Goal: Information Seeking & Learning: Learn about a topic

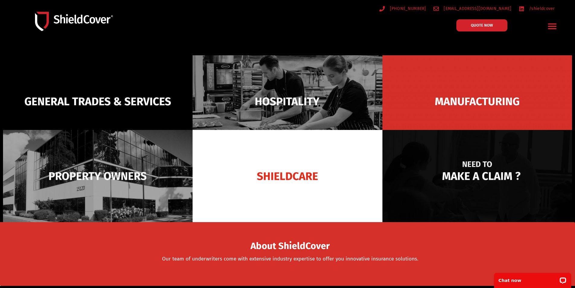
scroll to position [30, 0]
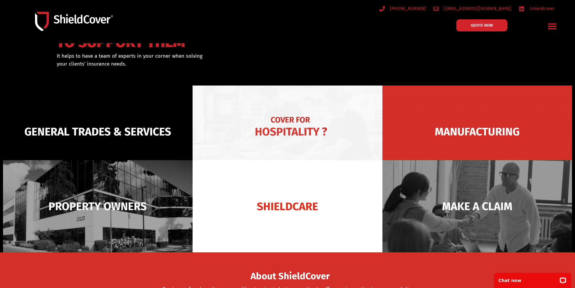
click at [288, 130] on img at bounding box center [288, 131] width 190 height 92
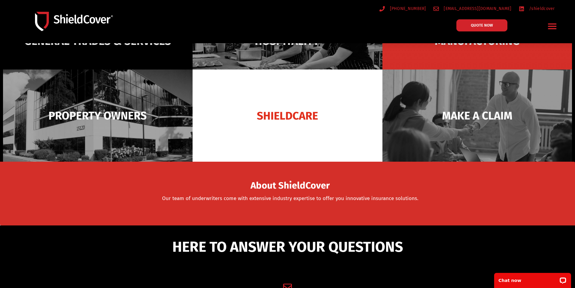
scroll to position [181, 0]
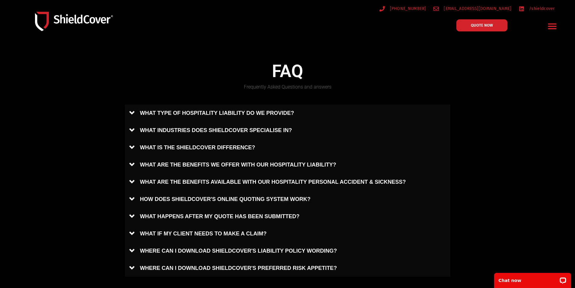
scroll to position [423, 0]
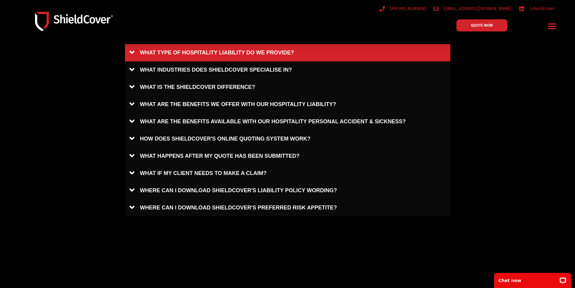
click at [278, 53] on link "WHAT TYPE OF HOSPITALITY LIABILITY DO WE PROVIDE?" at bounding box center [287, 52] width 325 height 17
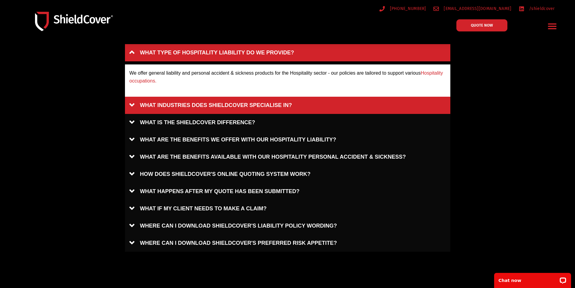
click at [249, 105] on link "WHAT INDUSTRIES DOES SHIELDCOVER SPECIALISE IN?" at bounding box center [287, 105] width 325 height 17
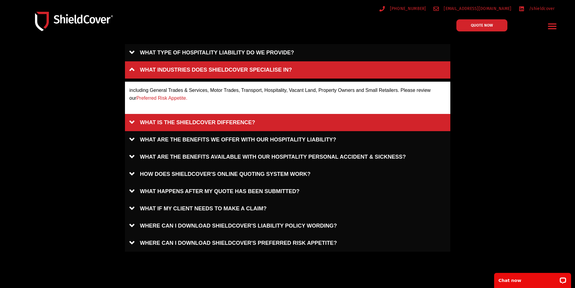
click at [236, 125] on link "WHAT IS THE SHIELDCOVER DIFFERENCE?" at bounding box center [287, 122] width 325 height 17
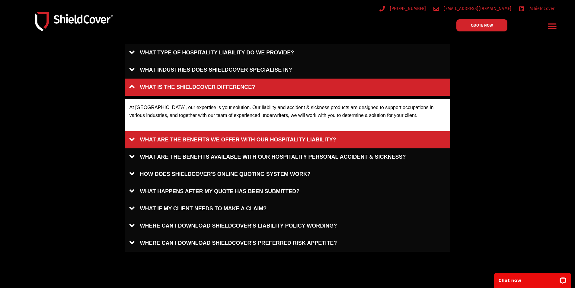
click at [234, 136] on link "WHAT ARE THE BENEFITS WE OFFER WITH OUR HOSPITALITY LIABILITY?" at bounding box center [287, 139] width 325 height 17
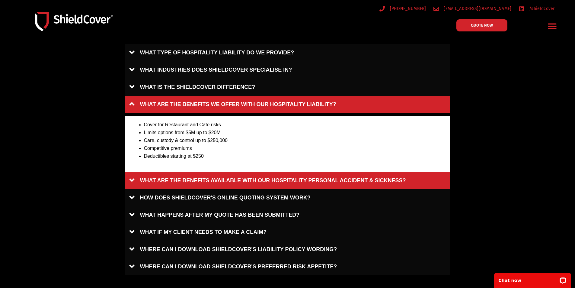
click at [247, 184] on link "WHAT ARE THE BENEFITS AVAILABLE WITH OUR HOSPITALITY PERSONAL ACCIDENT & SICKNE…" at bounding box center [287, 180] width 325 height 17
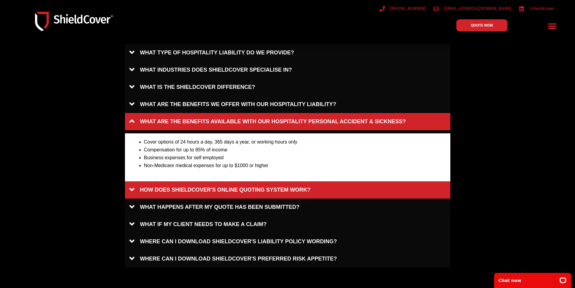
click at [253, 186] on link "HOW DOES SHIELDCOVER'S ONLINE QUOTING SYSTEM WORK?" at bounding box center [287, 189] width 325 height 17
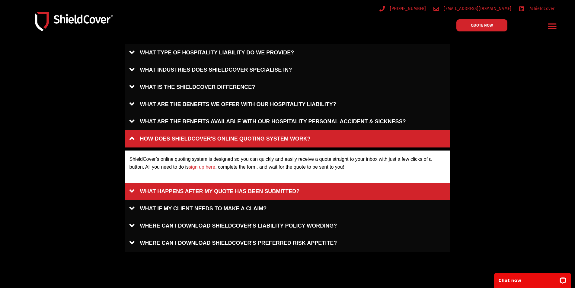
click at [241, 193] on link "WHAT HAPPENS AFTER MY QUOTE HAS BEEN SUBMITTED?" at bounding box center [287, 191] width 325 height 17
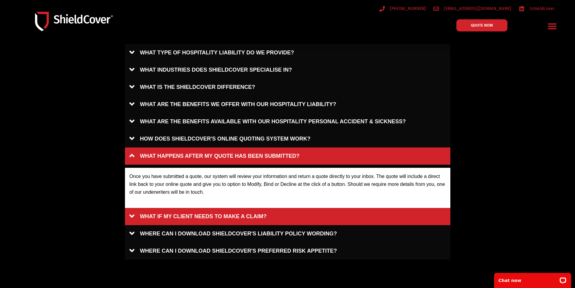
click at [235, 219] on link "WHAT IF MY CLIENT NEEDS TO MAKE A CLAIM?" at bounding box center [287, 216] width 325 height 17
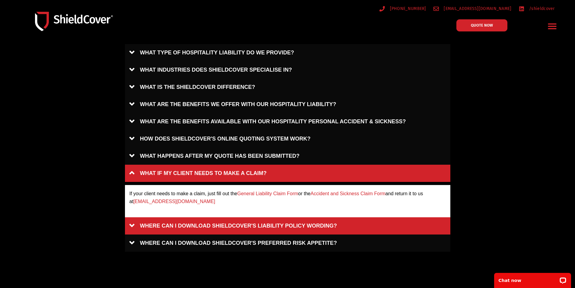
click at [227, 227] on link "WHERE CAN I DOWNLOAD SHIELDCOVER'S LIABILITY POLICY WORDING?" at bounding box center [287, 225] width 325 height 17
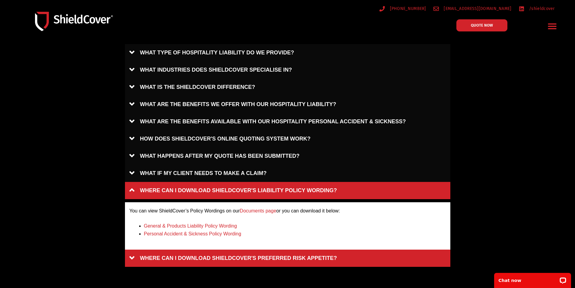
click at [221, 253] on link "WHERE CAN I DOWNLOAD SHIELDCOVER'S PREFERRED RISK APPETITE?" at bounding box center [287, 257] width 325 height 17
